Goal: Transaction & Acquisition: Book appointment/travel/reservation

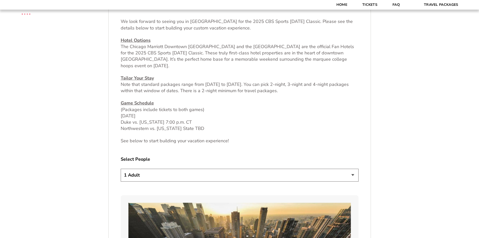
scroll to position [277, 0]
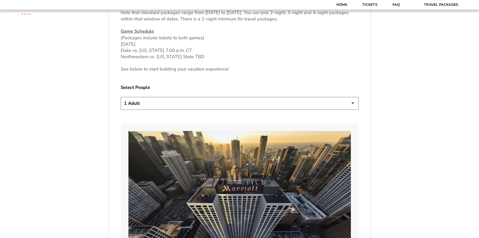
click at [235, 103] on select "1 Adult 2 Adults 3 Adults 4 Adults 2 Adults + 1 Child 2 Adults + 2 Children 2 A…" at bounding box center [240, 103] width 238 height 13
select select "2 Adults + 2 Children"
click at [121, 97] on select "1 Adult 2 Adults 3 Adults 4 Adults 2 Adults + 1 Child 2 Adults + 2 Children 2 A…" at bounding box center [240, 103] width 238 height 13
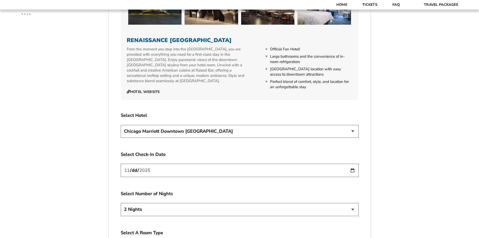
scroll to position [830, 0]
click at [219, 127] on select "[GEOGRAPHIC_DATA] [GEOGRAPHIC_DATA]" at bounding box center [240, 131] width 238 height 13
select select "21326"
click at [121, 125] on select "[GEOGRAPHIC_DATA] [GEOGRAPHIC_DATA]" at bounding box center [240, 131] width 238 height 13
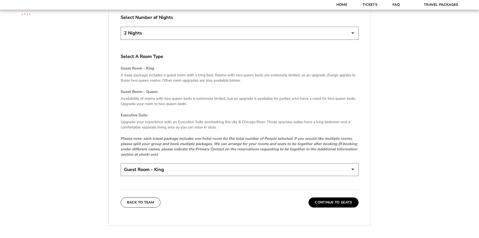
scroll to position [1006, 0]
click at [178, 164] on select "Guest Room - King Guest Room - Queen (+$95 per night) Executive Suite (+$315 pe…" at bounding box center [240, 169] width 238 height 13
click at [208, 163] on select "Guest Room - King Guest Room - Queen (+$95 per night) Executive Suite (+$315 pe…" at bounding box center [240, 169] width 238 height 13
select select "Guest Room - Queen"
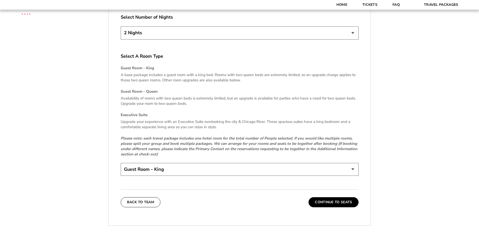
click at [121, 163] on select "Guest Room - King Guest Room - Queen (+$95 per night) Executive Suite (+$315 pe…" at bounding box center [240, 169] width 238 height 13
click at [329, 198] on button "Continue To Seats" at bounding box center [334, 202] width 50 height 10
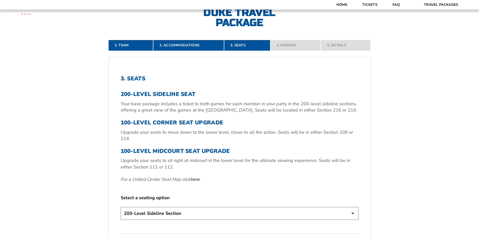
scroll to position [188, 0]
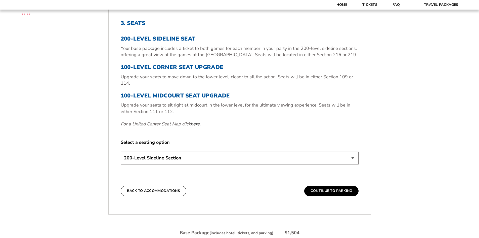
click at [184, 158] on select "200-Level Sideline Section 100-Level Corner Seat Upgrade (+$80 per person) 100-…" at bounding box center [240, 157] width 238 height 13
select select "100-Level Corner Seat Upgrade"
click at [121, 151] on select "200-Level Sideline Section 100-Level Corner Seat Upgrade (+$80 per person) 100-…" at bounding box center [240, 157] width 238 height 13
click at [322, 194] on button "Continue To Parking" at bounding box center [331, 191] width 54 height 10
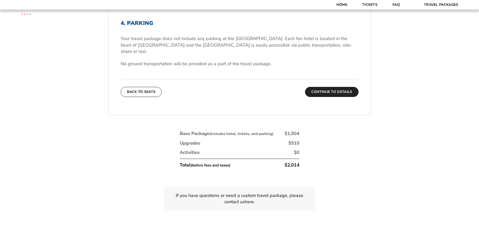
click at [326, 87] on button "Continue To Details" at bounding box center [332, 92] width 54 height 10
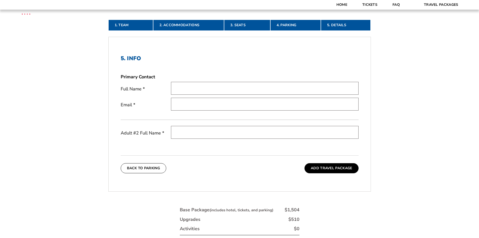
scroll to position [138, 0]
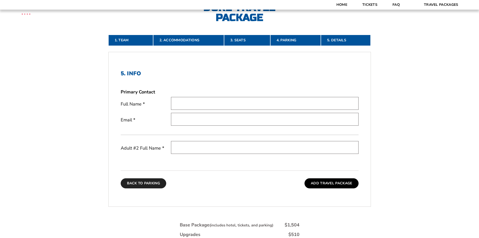
click at [139, 187] on button "Back To Parking" at bounding box center [144, 183] width 46 height 10
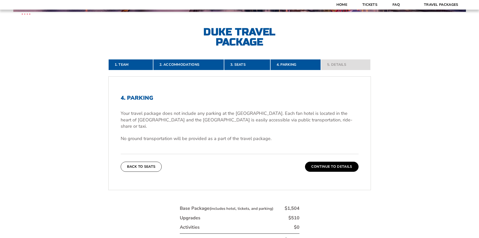
scroll to position [112, 0]
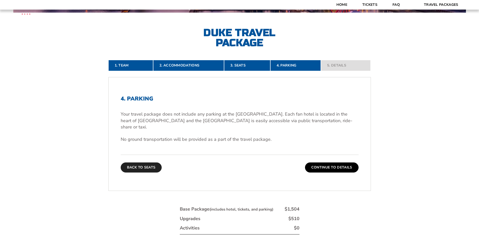
click at [140, 162] on button "Back To Seats" at bounding box center [141, 167] width 41 height 10
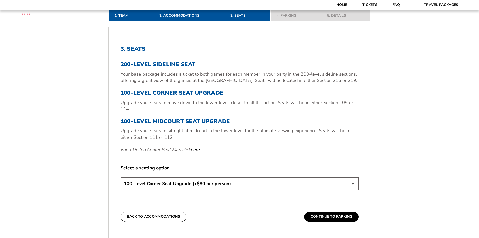
scroll to position [263, 0]
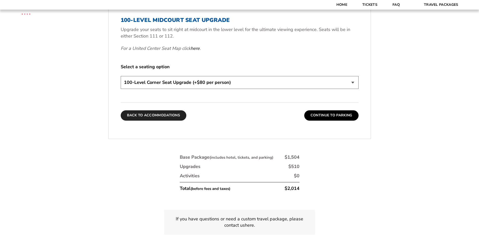
click at [145, 118] on button "Back To Accommodations" at bounding box center [154, 115] width 66 height 10
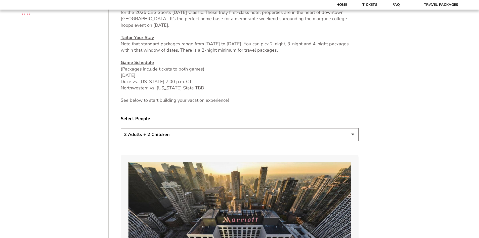
scroll to position [238, 0]
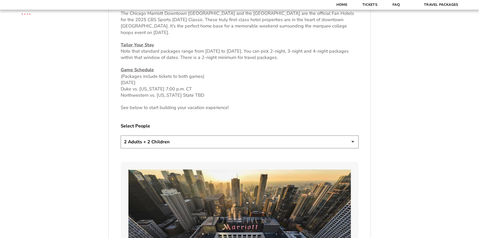
click at [194, 141] on select "1 Adult 2 Adults 3 Adults 4 Adults 2 Adults + 1 Child 2 Adults + 2 Children 2 A…" at bounding box center [240, 141] width 238 height 13
click at [121, 135] on select "1 Adult 2 Adults 3 Adults 4 Adults 2 Adults + 1 Child 2 Adults + 2 Children 2 A…" at bounding box center [240, 141] width 238 height 13
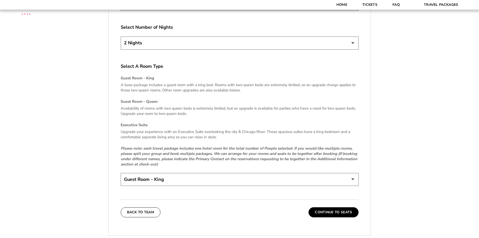
scroll to position [1043, 0]
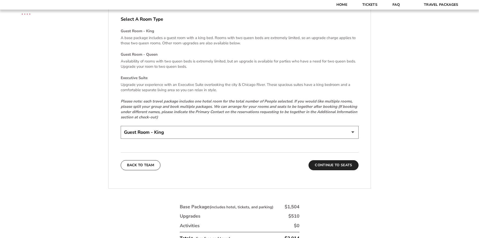
click at [326, 160] on button "Continue To Seats" at bounding box center [334, 165] width 50 height 10
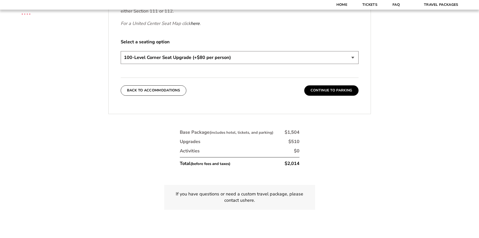
scroll to position [289, 0]
click at [321, 91] on button "Continue To Parking" at bounding box center [331, 90] width 54 height 10
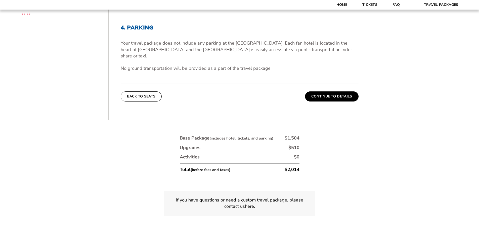
scroll to position [188, 0]
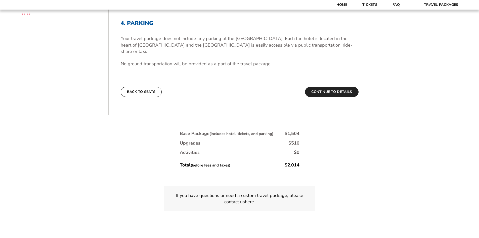
click at [330, 87] on button "Continue To Details" at bounding box center [332, 92] width 54 height 10
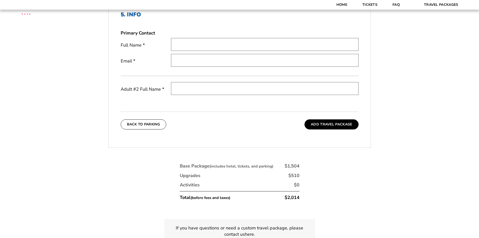
scroll to position [163, 0]
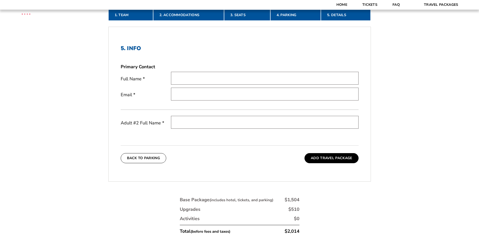
click at [224, 74] on input "text" at bounding box center [265, 78] width 188 height 13
type input "D"
type input "[PERSON_NAME] [PERSON_NAME]"
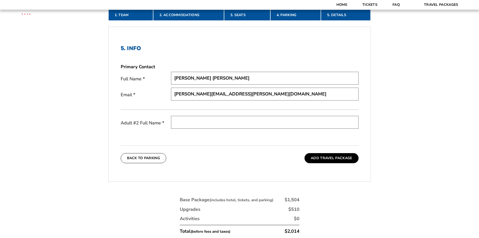
type input "[PERSON_NAME][EMAIL_ADDRESS][PERSON_NAME][DOMAIN_NAME]"
type input "[PERSON_NAME]"
click at [320, 160] on button "Add Travel Package" at bounding box center [332, 158] width 54 height 10
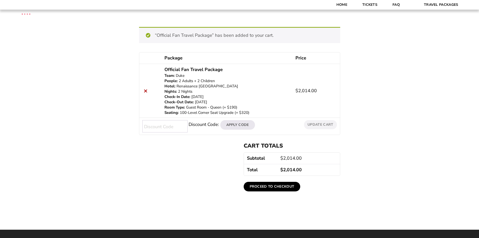
scroll to position [33, 0]
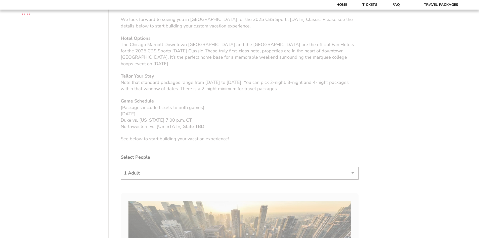
scroll to position [277, 0]
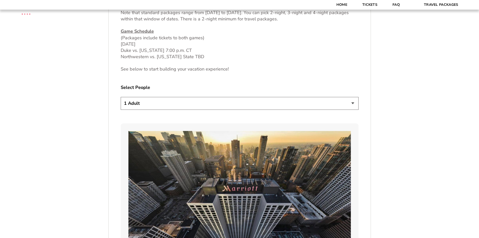
click at [212, 102] on select "1 Adult 2 Adults 3 Adults 4 Adults 2 Adults + 1 Child 2 Adults + 2 Children 2 A…" at bounding box center [240, 103] width 238 height 13
select select "2 Adults + 2 Children"
click at [121, 97] on select "1 Adult 2 Adults 3 Adults 4 Adults 2 Adults + 1 Child 2 Adults + 2 Children 2 A…" at bounding box center [240, 103] width 238 height 13
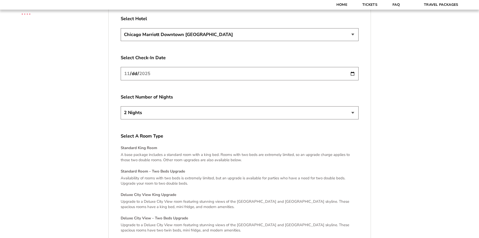
scroll to position [1006, 0]
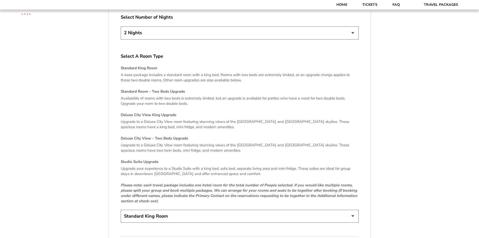
click at [185, 210] on select "Standard King Room Standard Room - Two Beds Upgrade (+$30 per night) Deluxe Cit…" at bounding box center [240, 216] width 238 height 13
click at [326, 112] on div "Standard King Room A base package includes a standard room with a king bed. Roo…" at bounding box center [240, 134] width 238 height 138
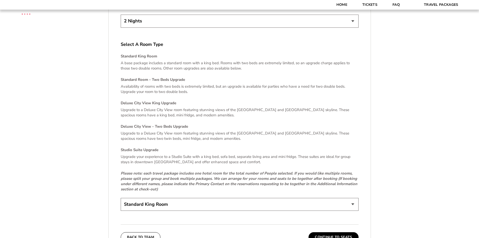
scroll to position [1082, 0]
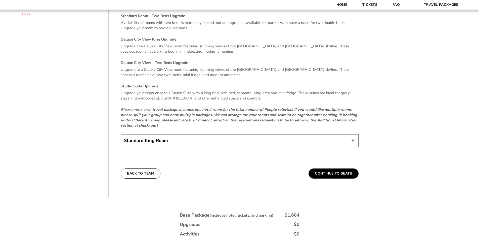
click at [215, 135] on select "Standard King Room Standard Room - Two Beds Upgrade (+$30 per night) Deluxe Cit…" at bounding box center [240, 140] width 238 height 13
select select "Deluxe City View - Two Beds Upgrade"
click at [121, 134] on select "Standard King Room Standard Room - Two Beds Upgrade (+$30 per night) Deluxe Cit…" at bounding box center [240, 140] width 238 height 13
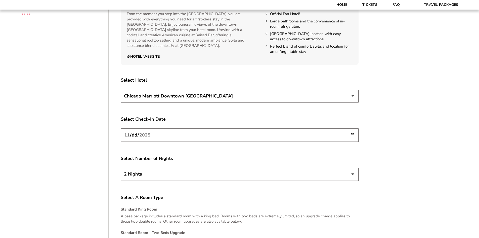
scroll to position [830, 0]
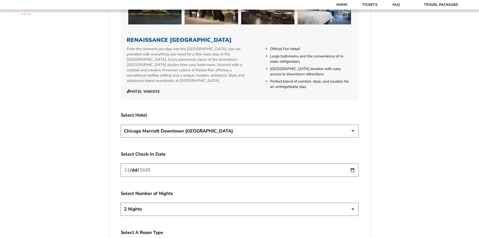
click at [249, 125] on select "[GEOGRAPHIC_DATA] [GEOGRAPHIC_DATA]" at bounding box center [240, 131] width 238 height 13
select select "21326"
click at [121, 125] on select "[GEOGRAPHIC_DATA] [GEOGRAPHIC_DATA]" at bounding box center [240, 131] width 238 height 13
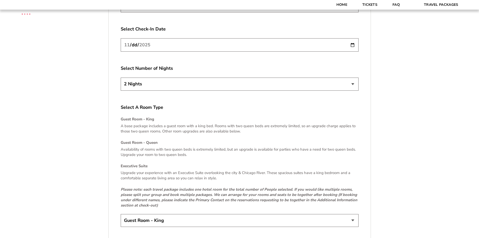
scroll to position [1056, 0]
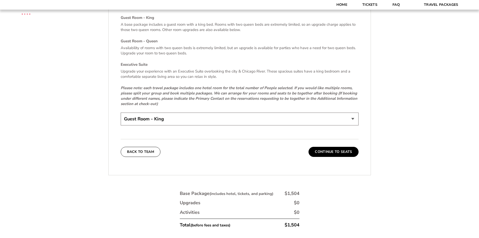
click at [193, 113] on select "Guest Room - King Guest Room - Queen (+$95 per night) Executive Suite (+$315 pe…" at bounding box center [240, 118] width 238 height 13
select select "Guest Room - Queen"
click at [121, 112] on select "Guest Room - King Guest Room - Queen (+$95 per night) Executive Suite (+$315 pe…" at bounding box center [240, 118] width 238 height 13
click at [340, 147] on button "Continue To Seats" at bounding box center [334, 152] width 50 height 10
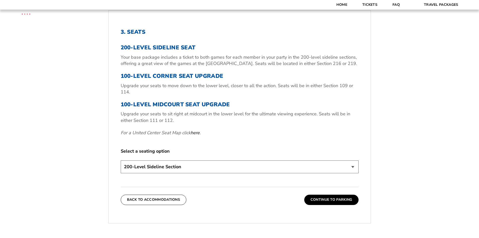
scroll to position [188, 0]
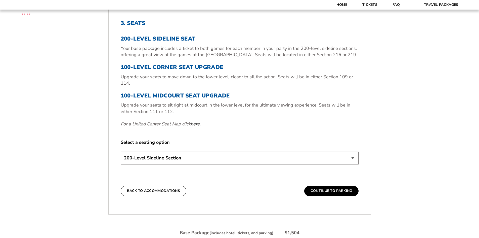
click at [251, 158] on select "200-Level Sideline Section 100-Level Corner Seat Upgrade (+$80 per person) 100-…" at bounding box center [240, 157] width 238 height 13
select select "100-Level Midcourt Seat Upgrade"
click at [121, 151] on select "200-Level Sideline Section 100-Level Corner Seat Upgrade (+$80 per person) 100-…" at bounding box center [240, 157] width 238 height 13
click at [341, 191] on button "Continue To Parking" at bounding box center [331, 191] width 54 height 10
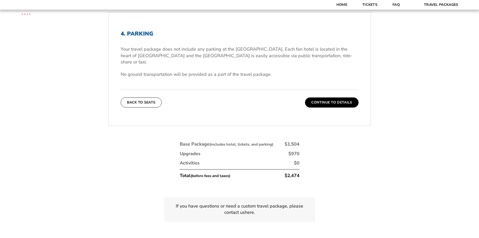
scroll to position [163, 0]
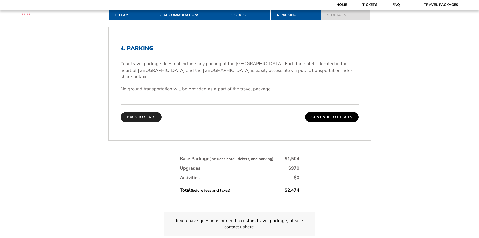
click at [152, 112] on button "Back To Seats" at bounding box center [141, 117] width 41 height 10
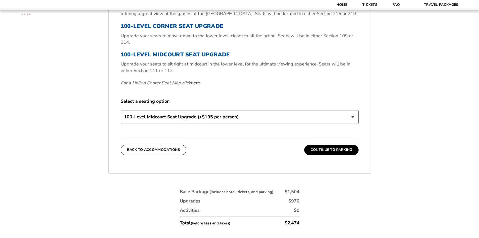
scroll to position [238, 0]
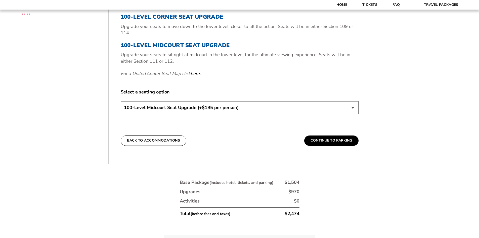
click at [209, 107] on select "200-Level Sideline Section 100-Level Corner Seat Upgrade (+$80 per person) 100-…" at bounding box center [240, 107] width 238 height 13
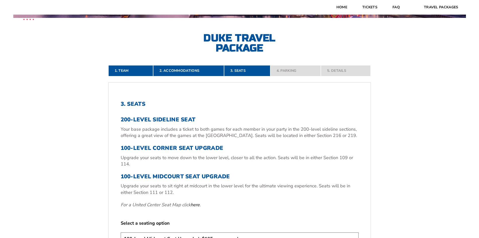
scroll to position [12, 0]
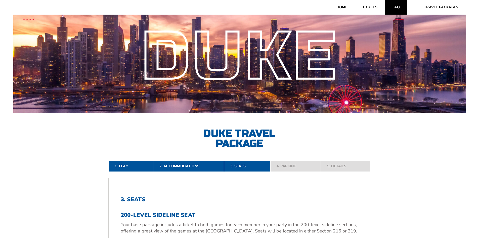
click at [396, 7] on link "FAQ" at bounding box center [396, 7] width 22 height 15
